Goal: Task Accomplishment & Management: Manage account settings

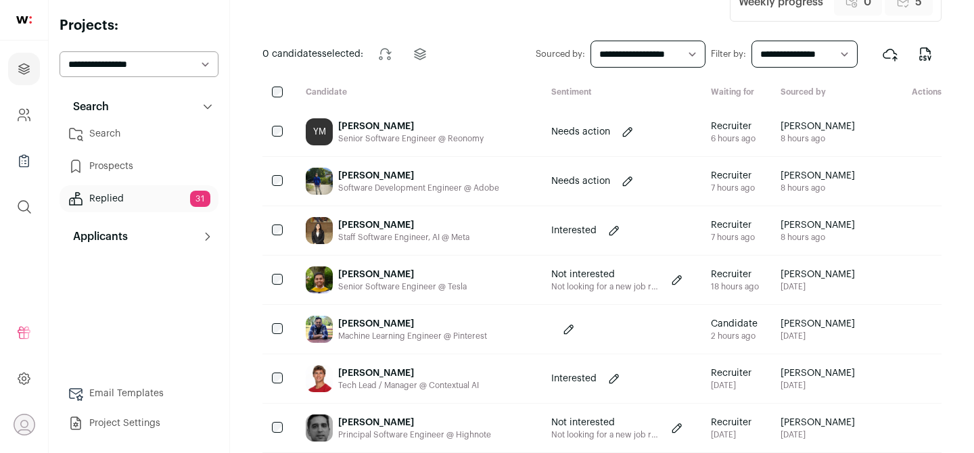
scroll to position [44, 0]
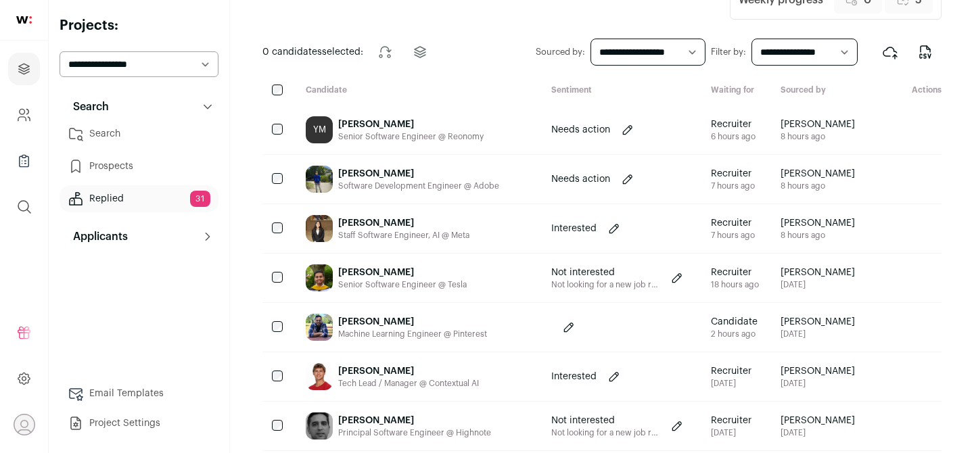
click at [433, 218] on div "[PERSON_NAME]" at bounding box center [403, 223] width 131 height 14
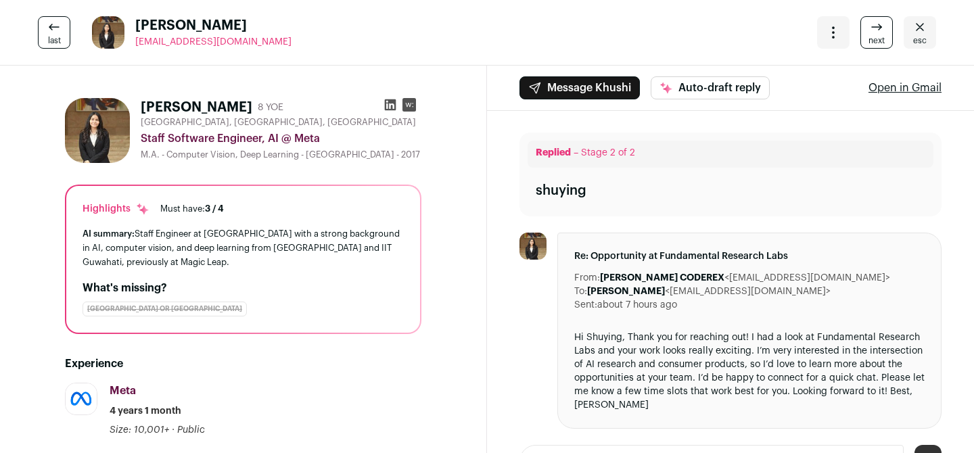
click at [385, 103] on icon at bounding box center [390, 104] width 11 height 11
click at [52, 26] on icon at bounding box center [54, 27] width 16 height 16
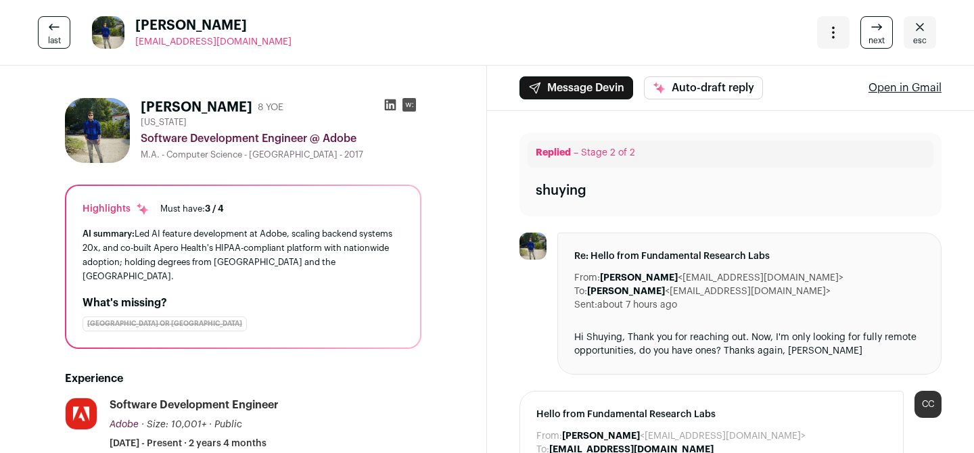
click at [933, 28] on link "esc" at bounding box center [920, 32] width 32 height 32
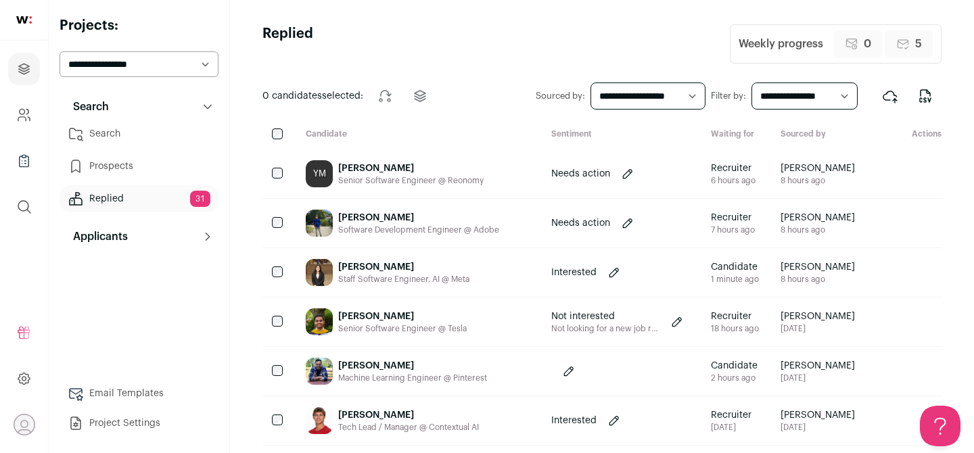
click at [401, 220] on div "[PERSON_NAME]" at bounding box center [418, 218] width 161 height 14
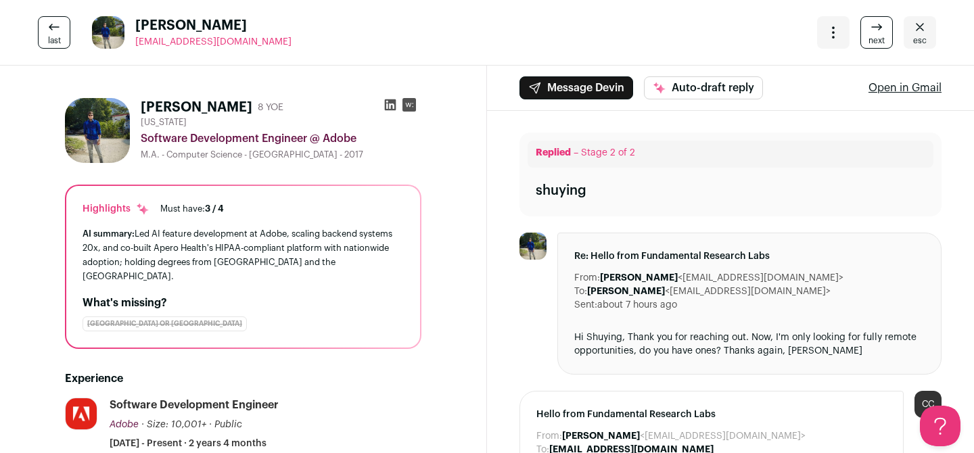
click at [913, 19] on icon "Close" at bounding box center [920, 27] width 16 height 16
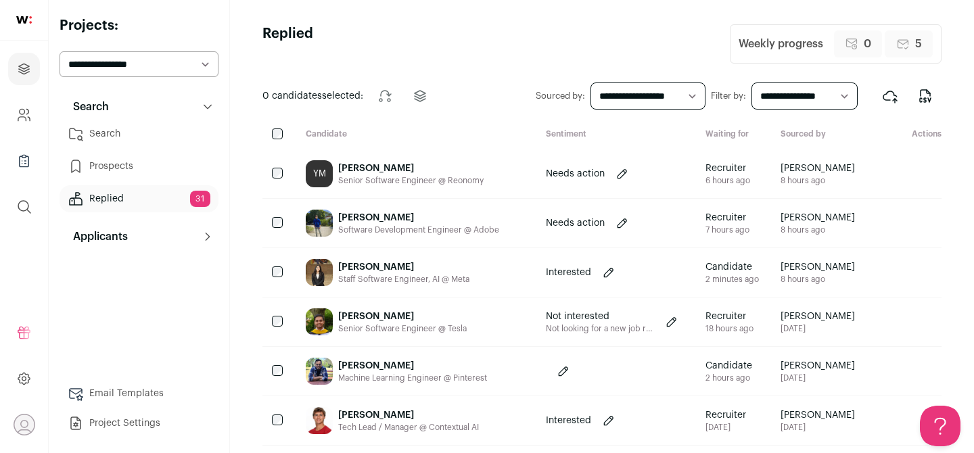
click at [414, 162] on div "[PERSON_NAME]" at bounding box center [410, 169] width 145 height 14
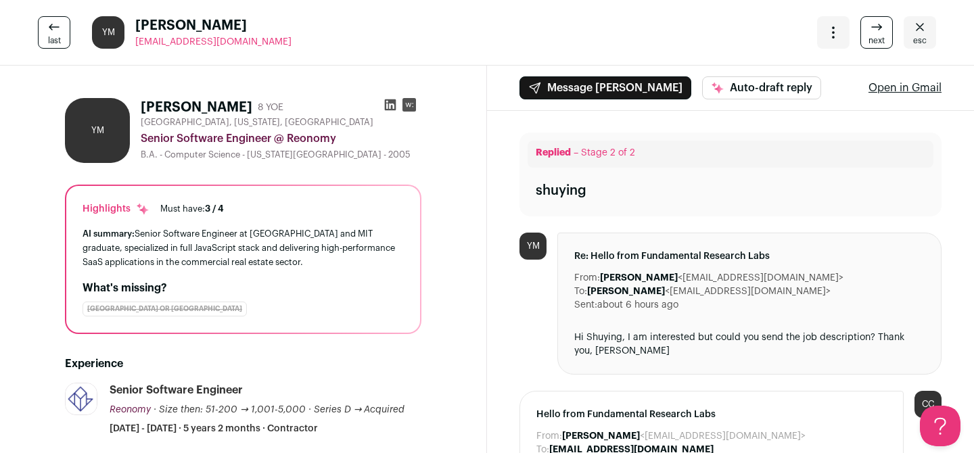
click at [388, 106] on icon at bounding box center [391, 105] width 14 height 14
